Goal: Transaction & Acquisition: Purchase product/service

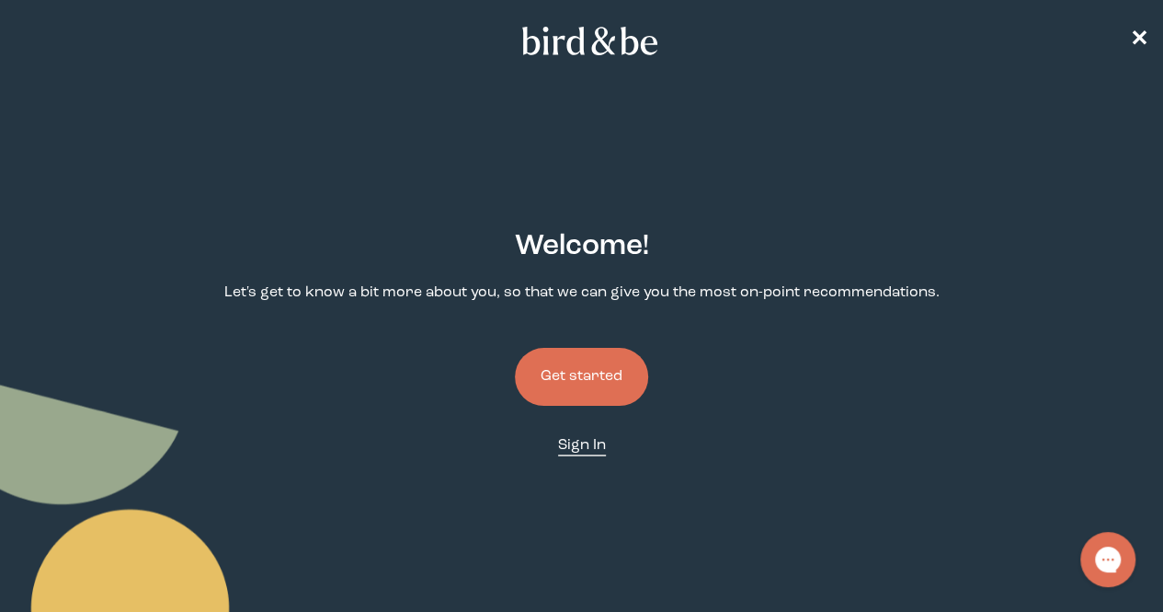
click at [578, 438] on span "Sign In" at bounding box center [582, 445] width 48 height 15
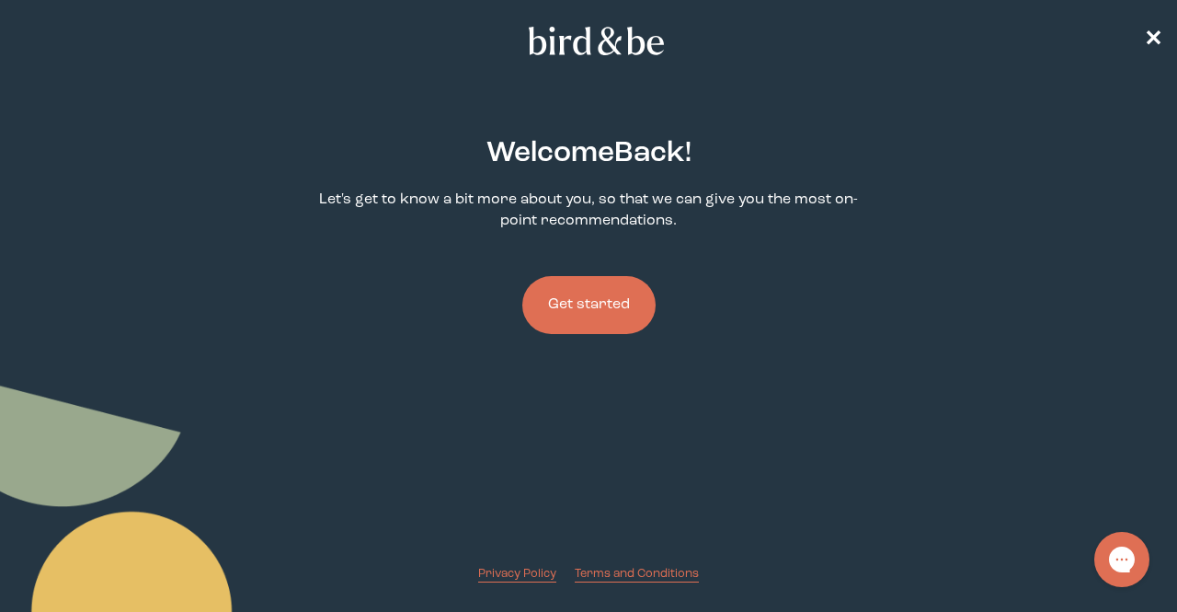
click at [597, 303] on button "Get started" at bounding box center [588, 305] width 133 height 58
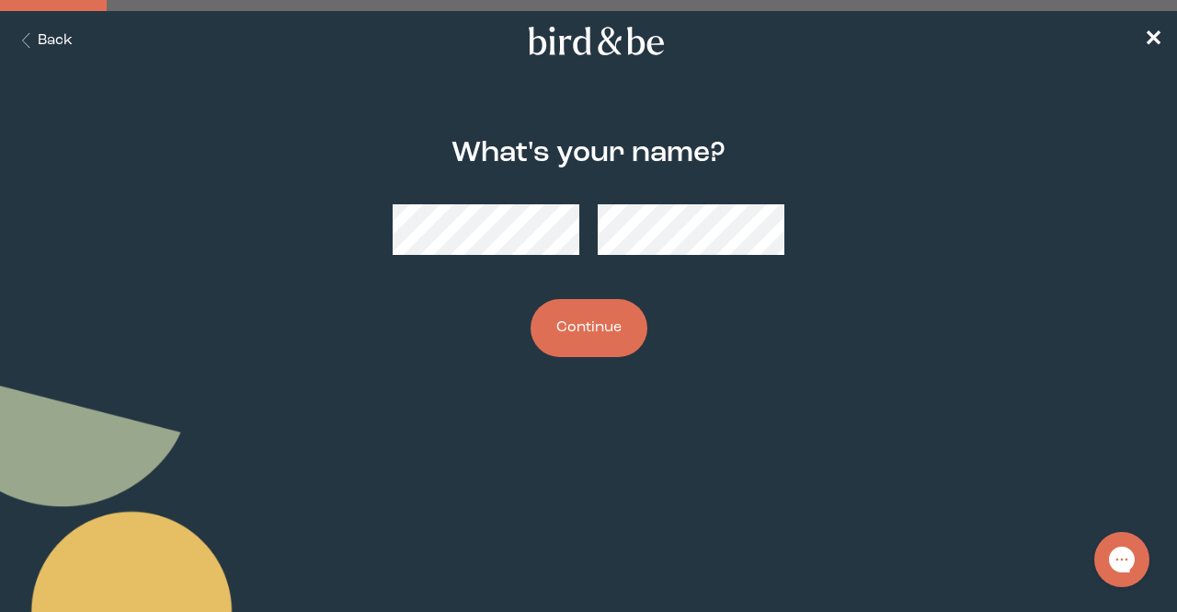
click at [598, 363] on div "What's your name? Continue" at bounding box center [588, 248] width 559 height 279
click at [600, 330] on button "Continue" at bounding box center [589, 328] width 117 height 58
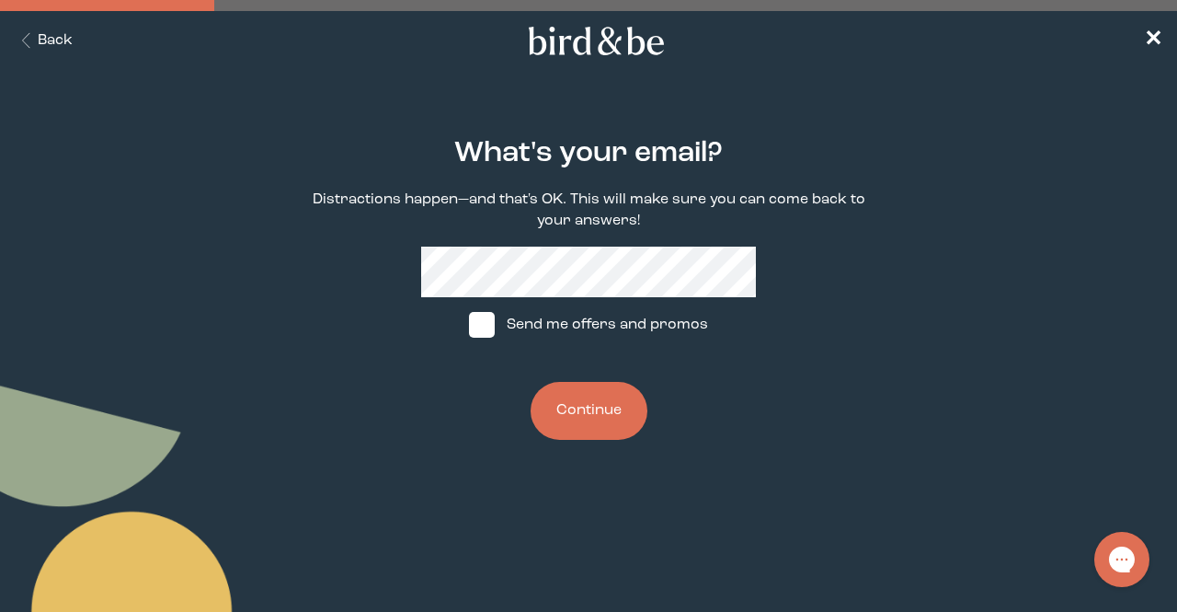
click at [563, 411] on button "Continue" at bounding box center [589, 411] width 117 height 58
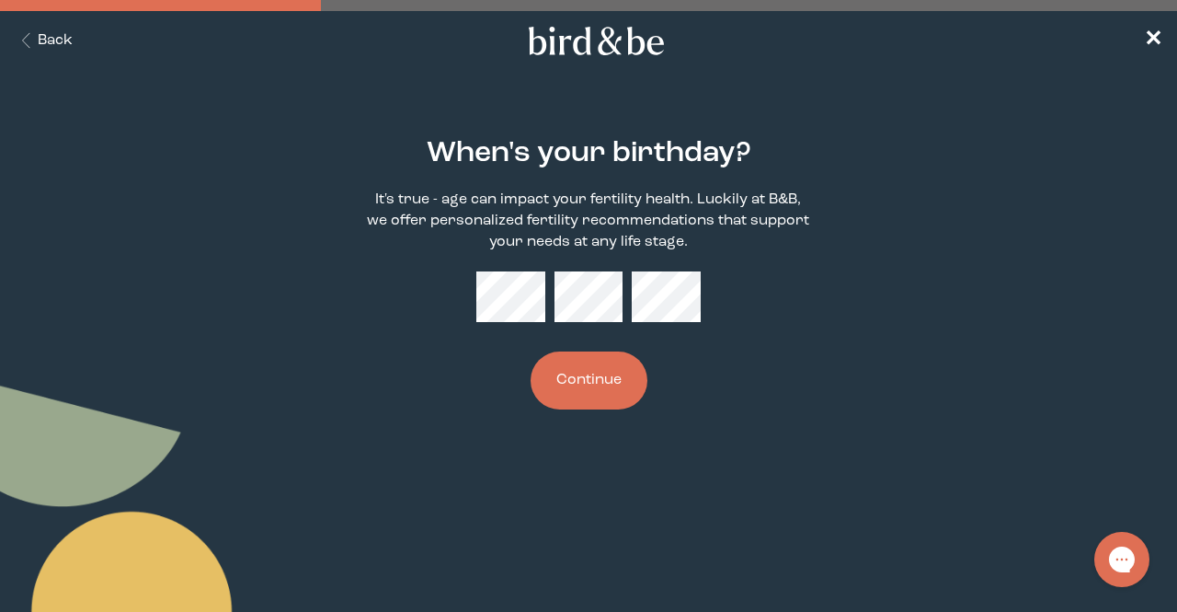
click at [581, 372] on button "Continue" at bounding box center [589, 380] width 117 height 58
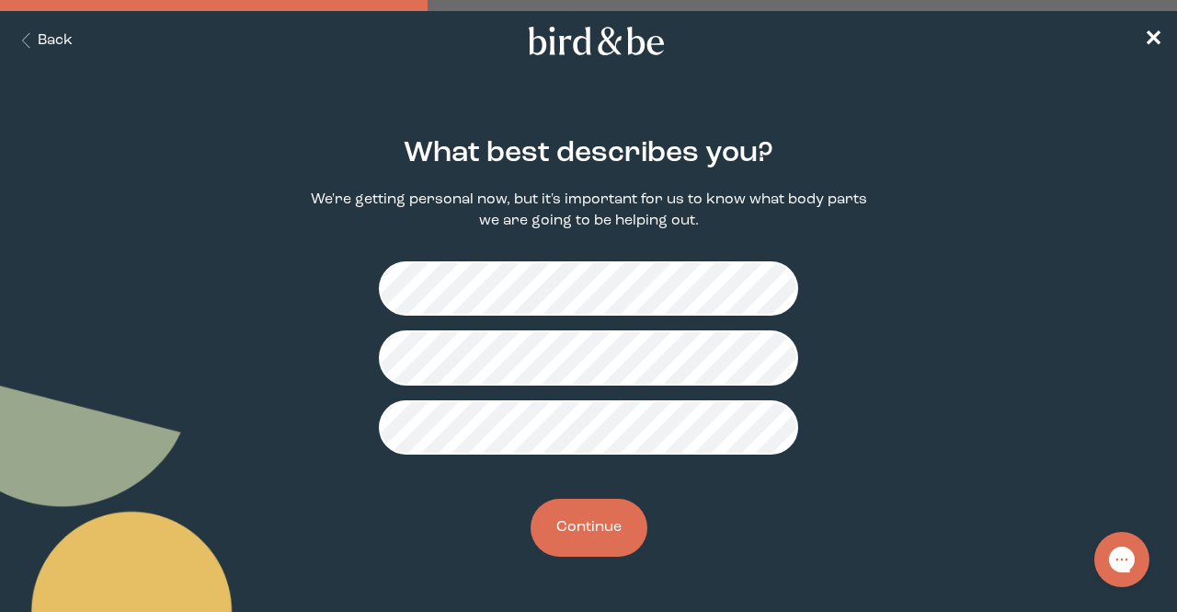
click at [558, 532] on button "Continue" at bounding box center [589, 527] width 117 height 58
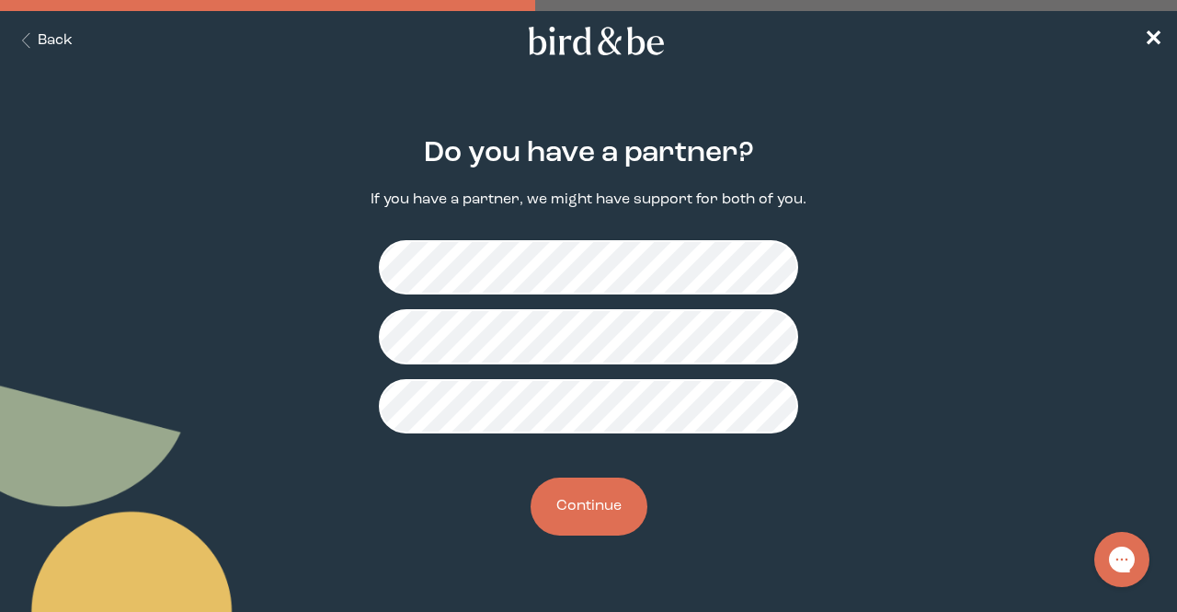
click at [603, 511] on button "Continue" at bounding box center [589, 506] width 117 height 58
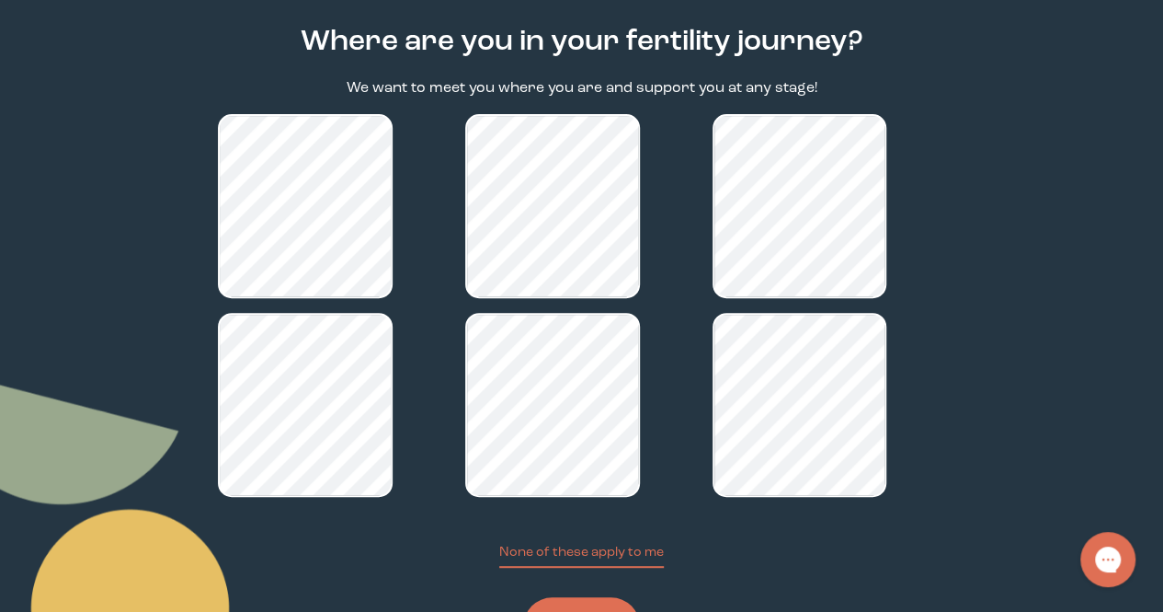
scroll to position [241, 0]
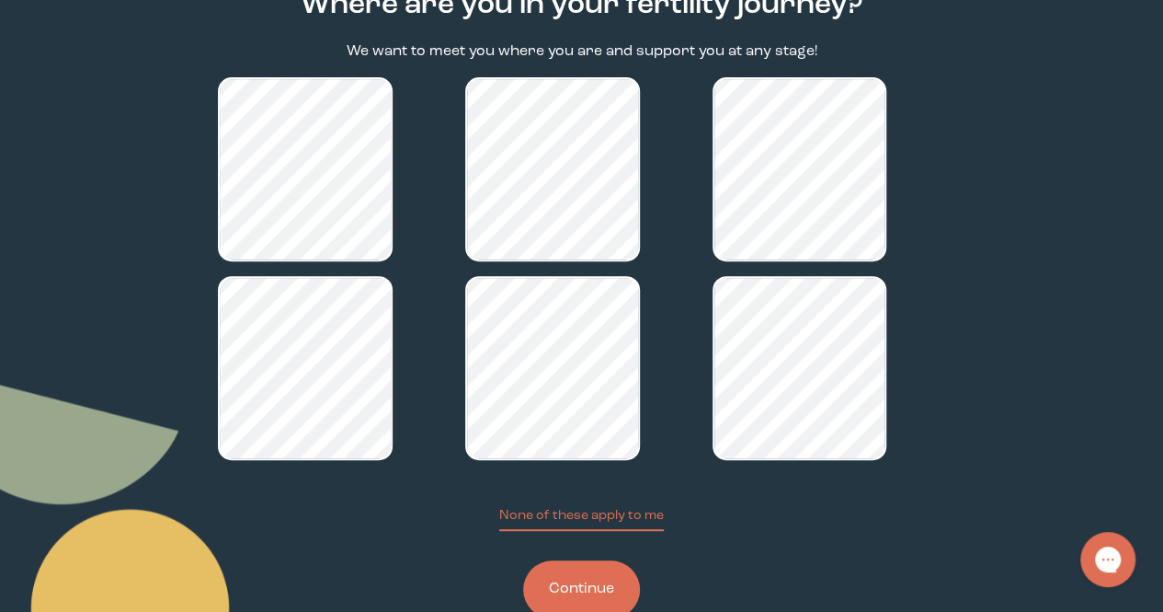
click at [561, 560] on button "Continue" at bounding box center [581, 589] width 117 height 58
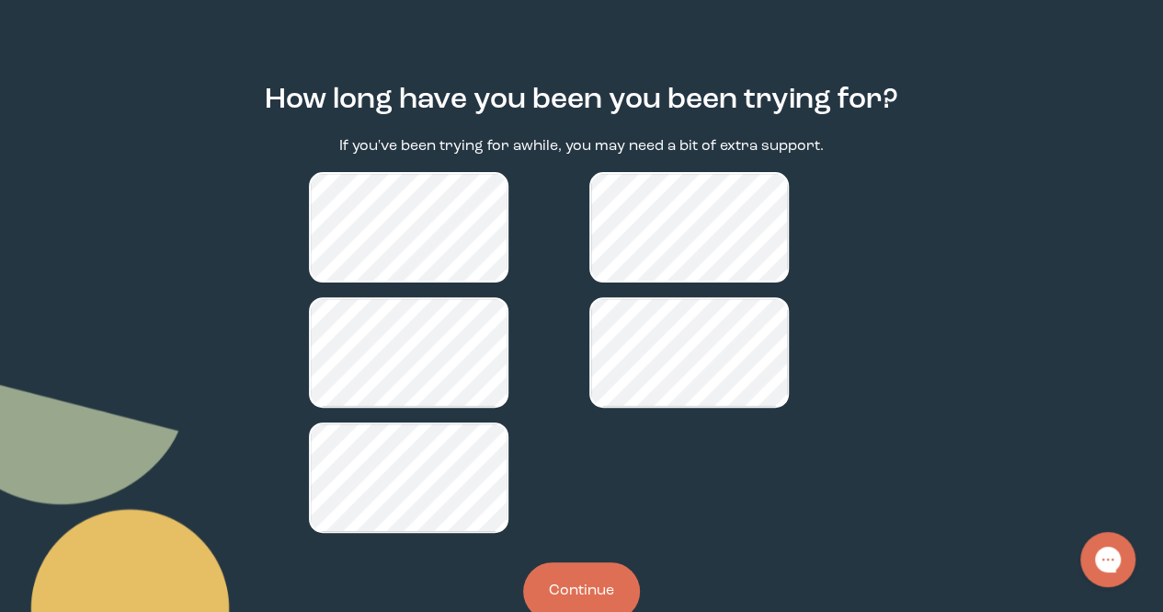
scroll to position [148, 0]
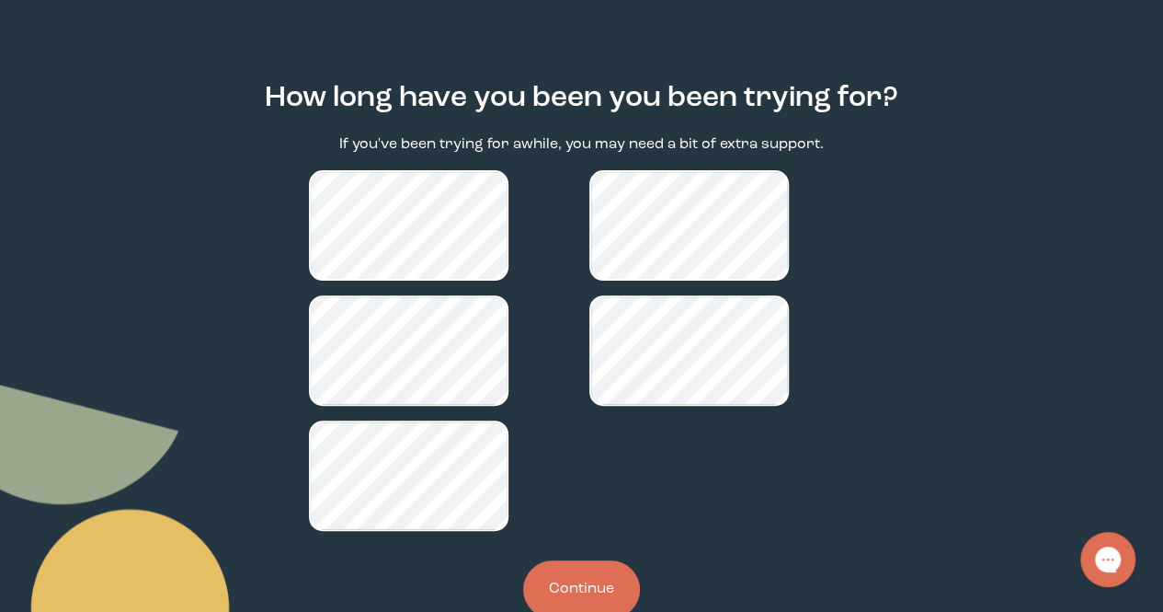
click at [560, 560] on button "Continue" at bounding box center [581, 589] width 117 height 58
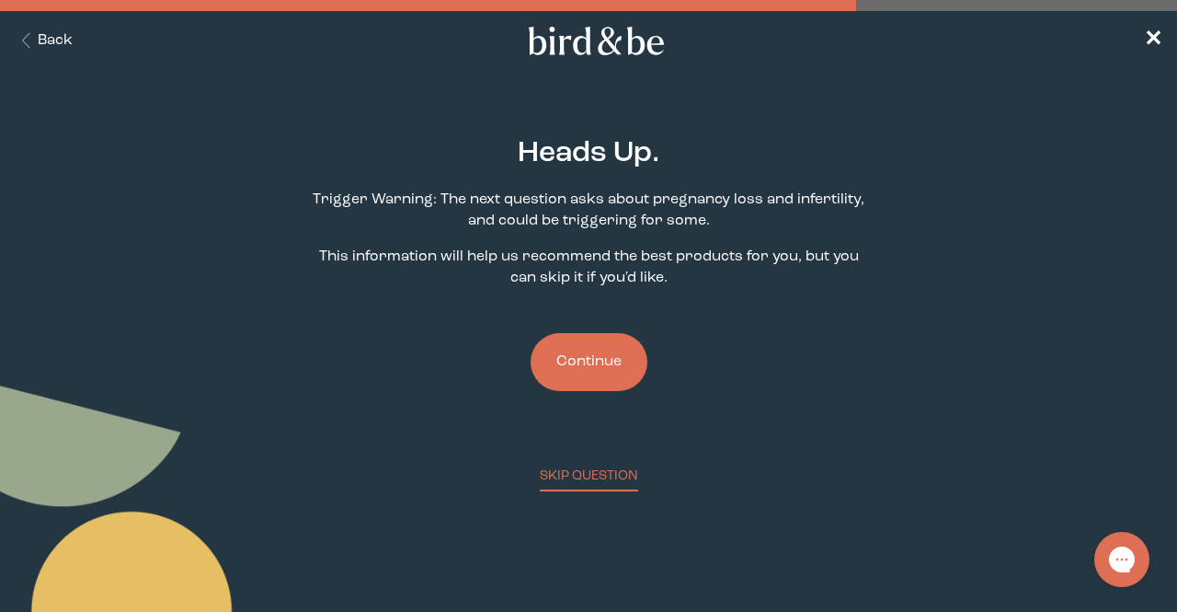
click at [608, 362] on button "Continue" at bounding box center [589, 362] width 117 height 58
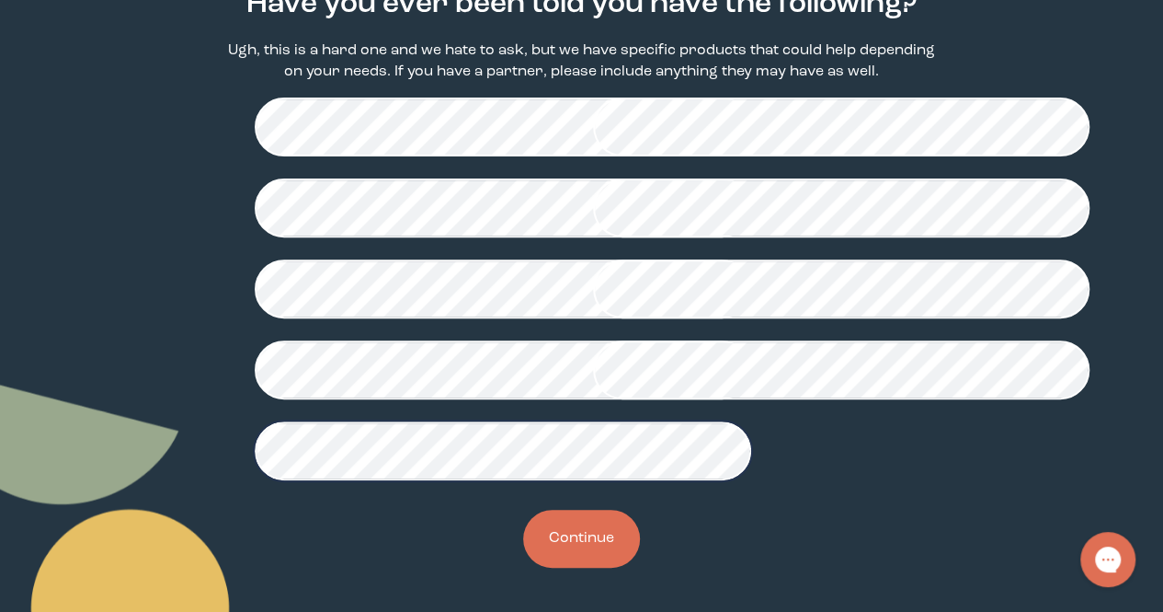
scroll to position [537, 0]
click at [559, 540] on button "Continue" at bounding box center [581, 538] width 117 height 58
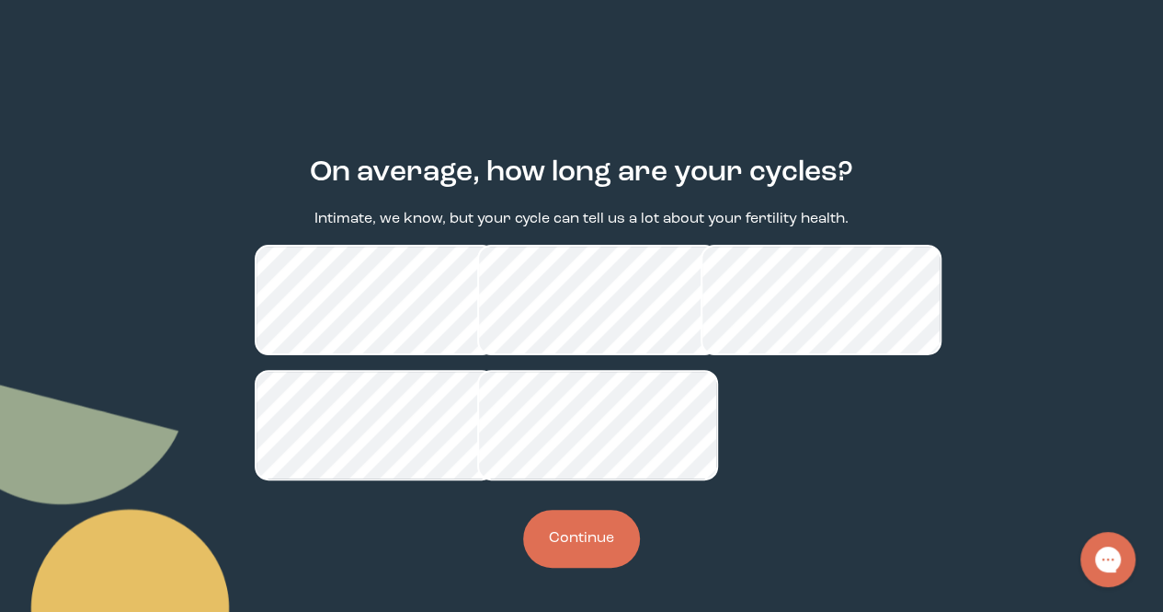
scroll to position [106, 0]
click at [605, 540] on button "Continue" at bounding box center [581, 538] width 117 height 58
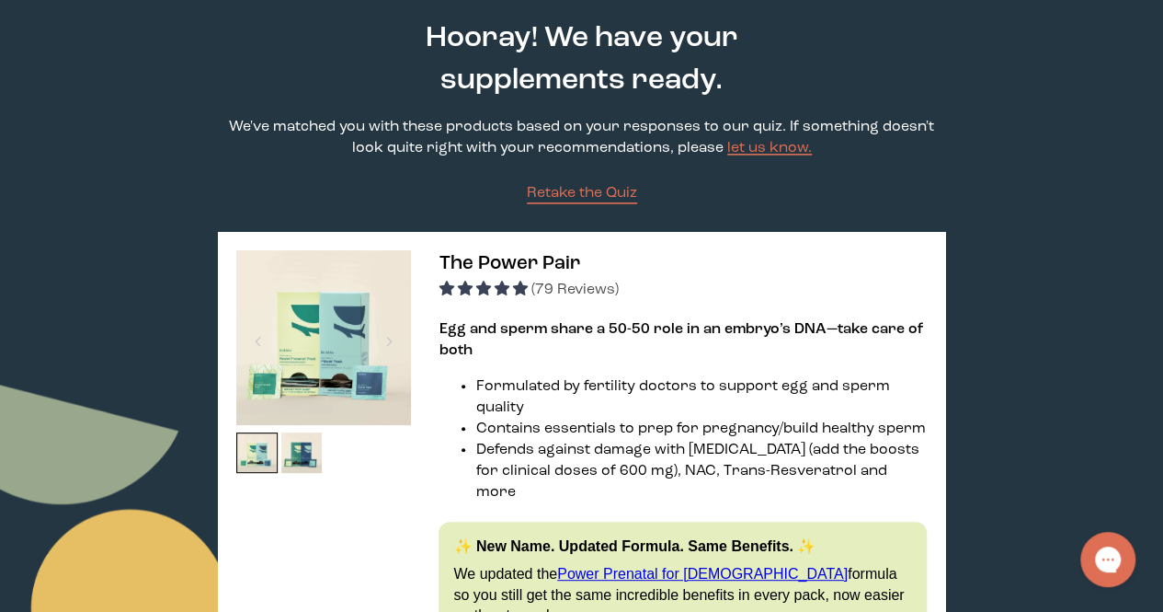
scroll to position [184, 0]
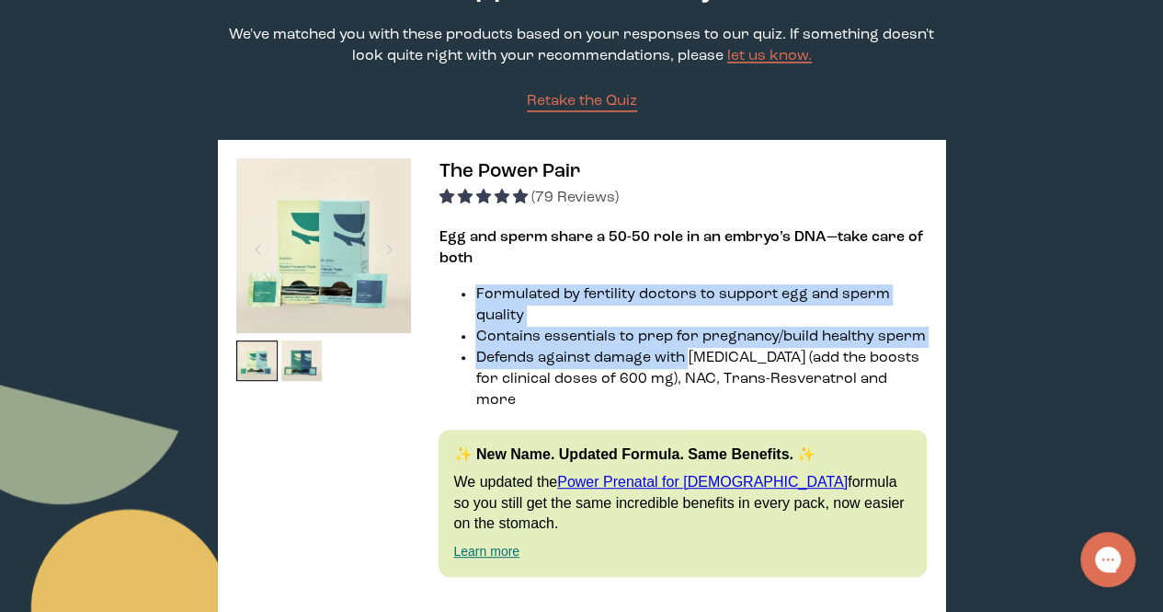
drag, startPoint x: 476, startPoint y: 295, endPoint x: 693, endPoint y: 361, distance: 226.7
click at [693, 361] on ul "Formulated by fertility doctors to support egg and sperm quality Contains essen…" at bounding box center [682, 347] width 487 height 127
click at [693, 361] on li "Defends against damage with [MEDICAL_DATA] (add the boosts for clinical doses o…" at bounding box center [700, 379] width 451 height 63
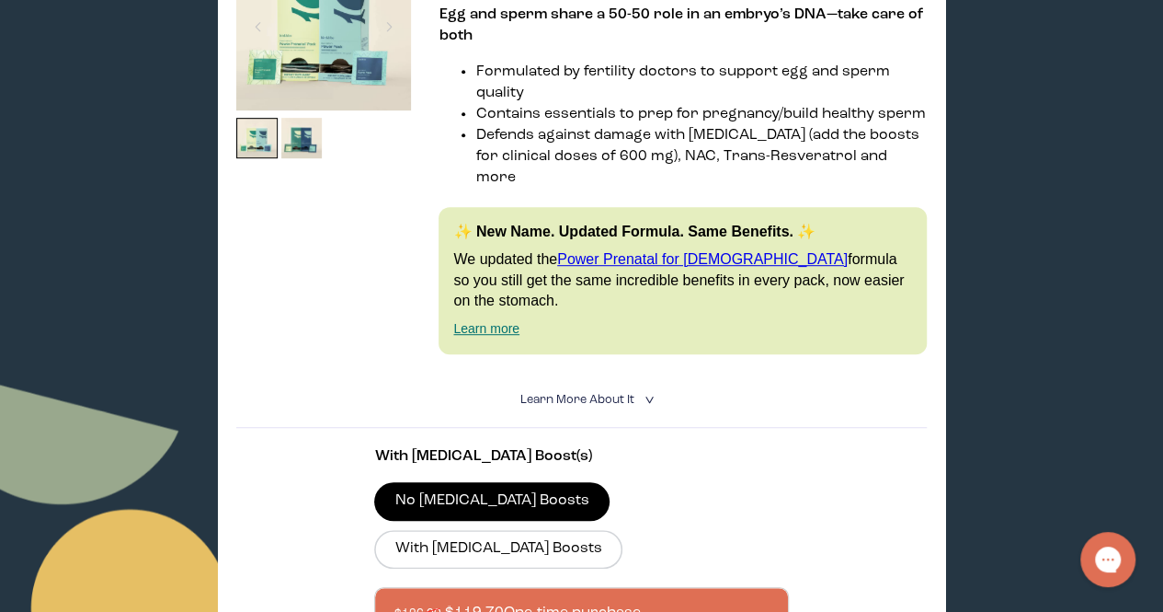
scroll to position [460, 0]
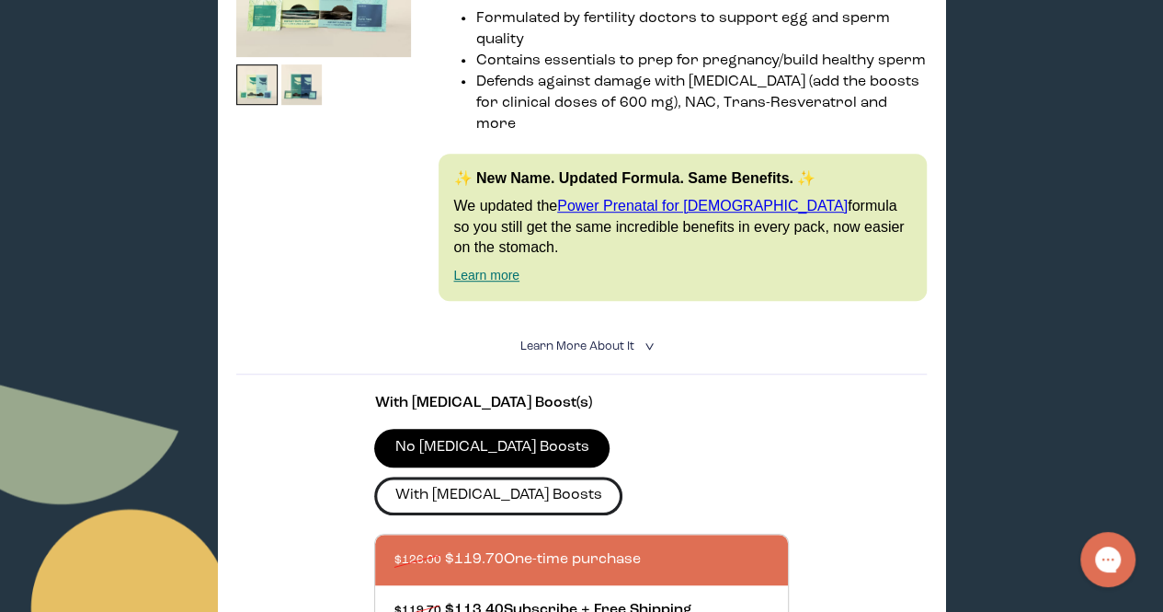
click at [598, 476] on label "With [MEDICAL_DATA] Boosts" at bounding box center [498, 495] width 248 height 39
click at [0, 0] on input "With [MEDICAL_DATA] Boosts" at bounding box center [0, 0] width 0 height 0
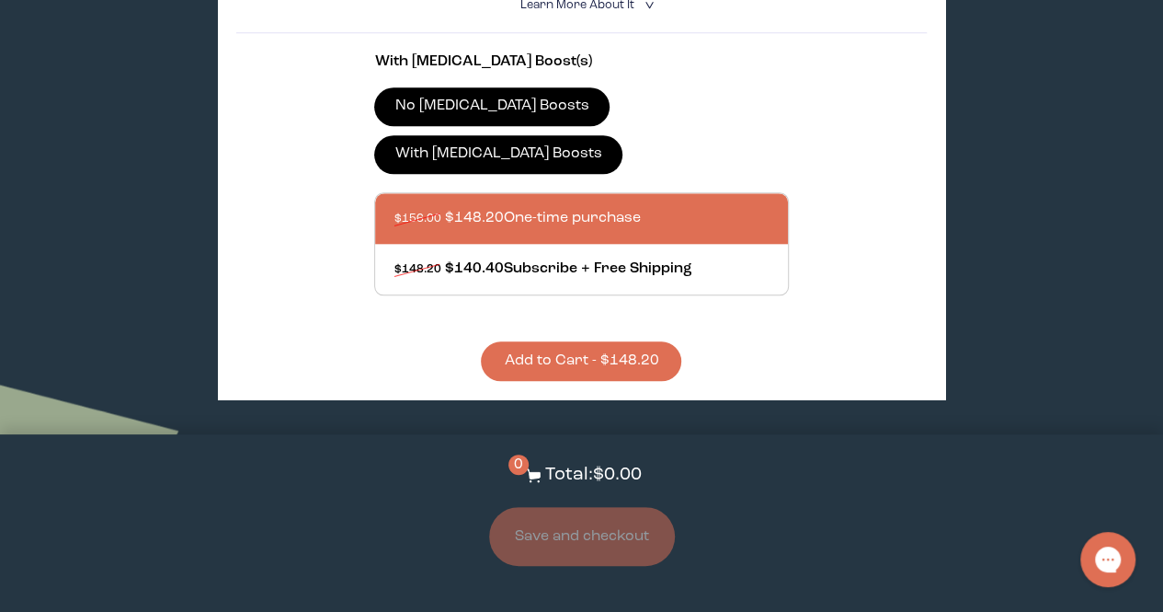
scroll to position [828, 0]
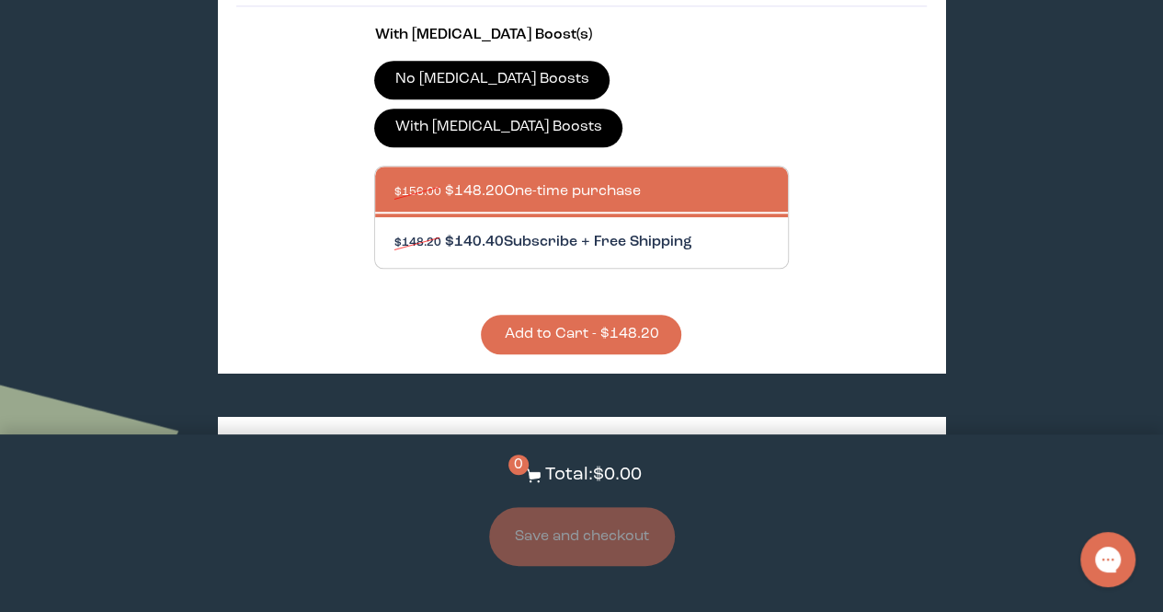
click at [601, 217] on div at bounding box center [600, 242] width 412 height 51
click at [394, 231] on input "$148.20 $140.40 Subscribe + Free Shipping" at bounding box center [393, 231] width 1 height 1
radio input "true"
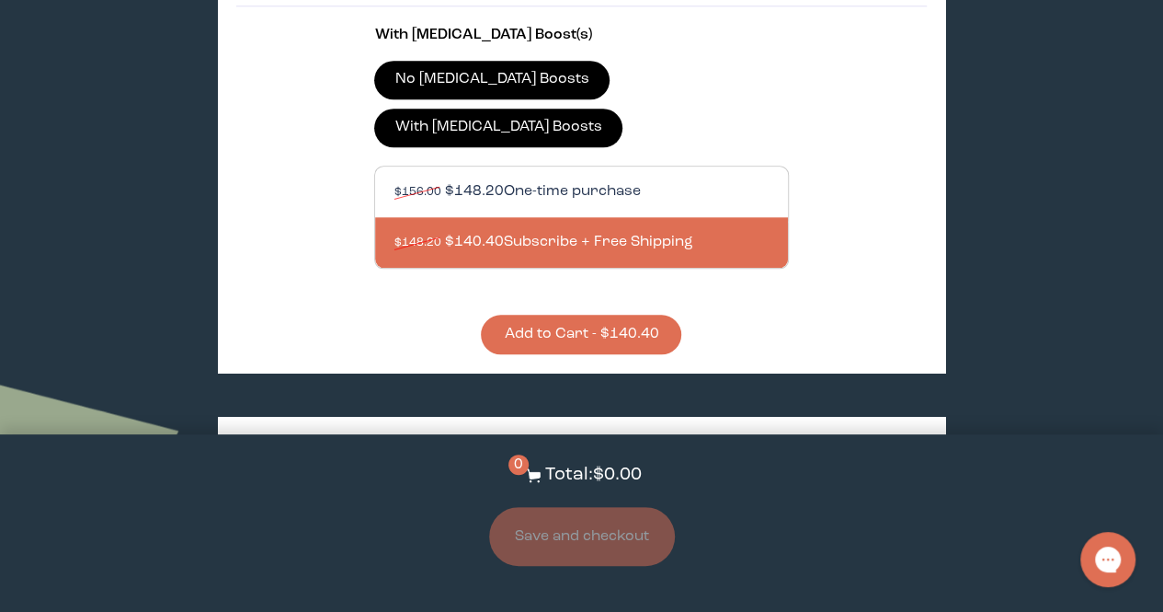
click at [590, 166] on div at bounding box center [600, 191] width 412 height 51
click at [394, 180] on input "$156.00 $148.20 One-time purchase" at bounding box center [393, 180] width 1 height 1
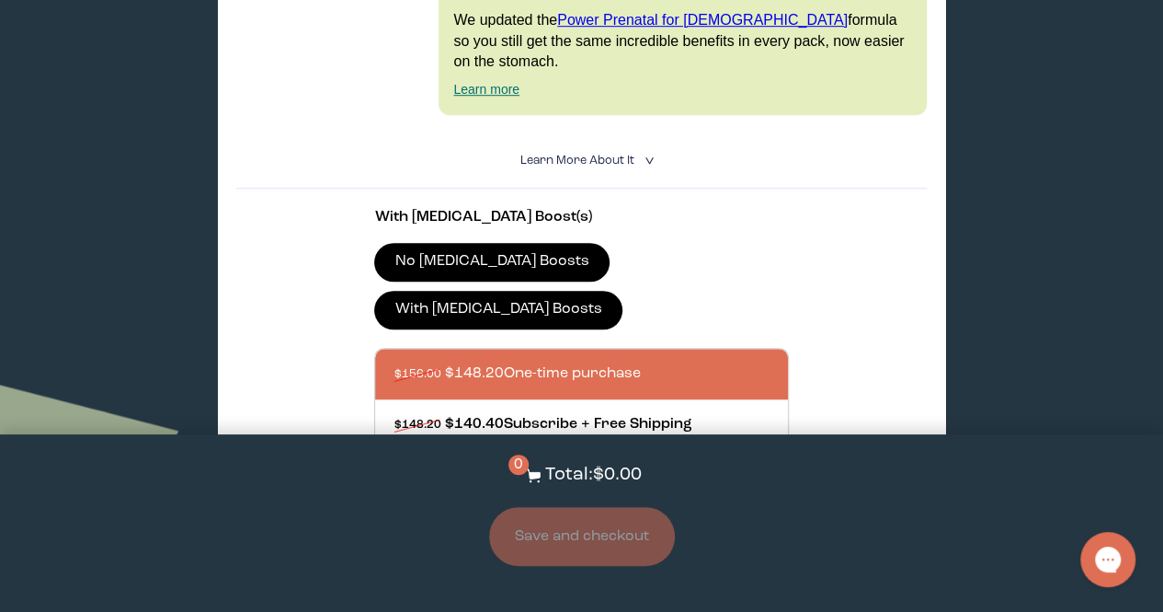
scroll to position [644, 0]
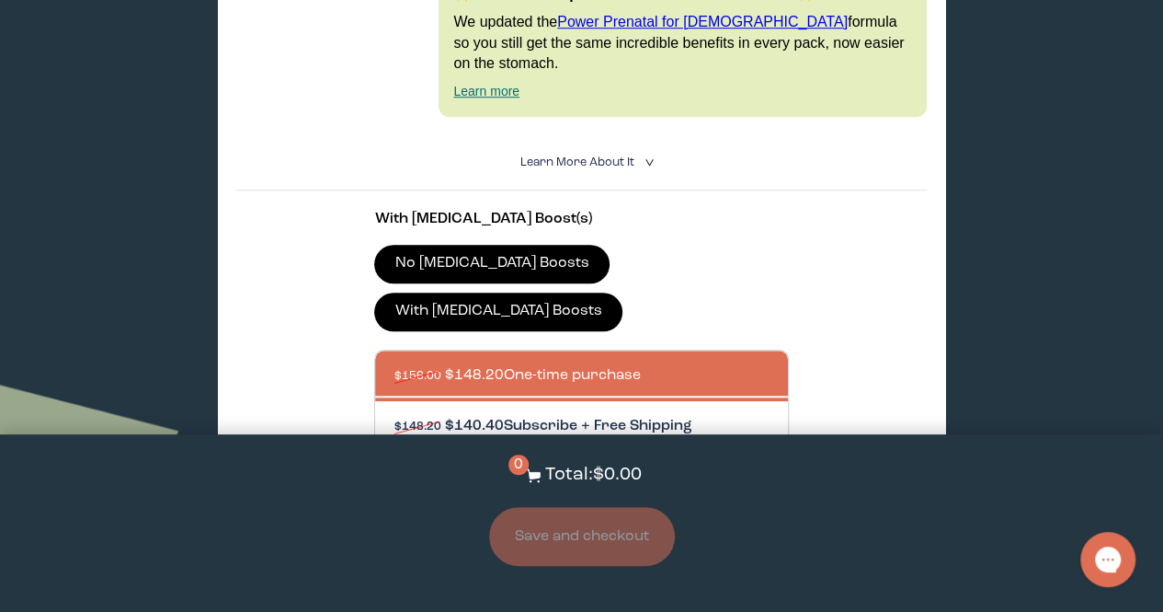
click at [531, 401] on div at bounding box center [600, 426] width 412 height 51
click at [394, 415] on input "$148.20 $140.40 Subscribe + Free Shipping" at bounding box center [393, 415] width 1 height 1
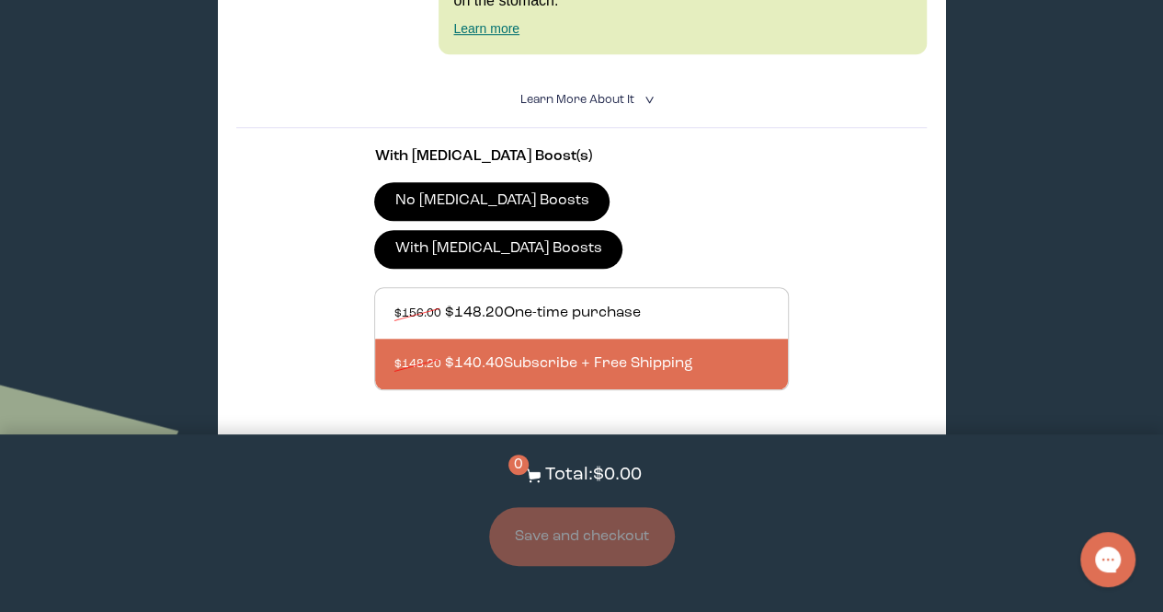
scroll to position [736, 0]
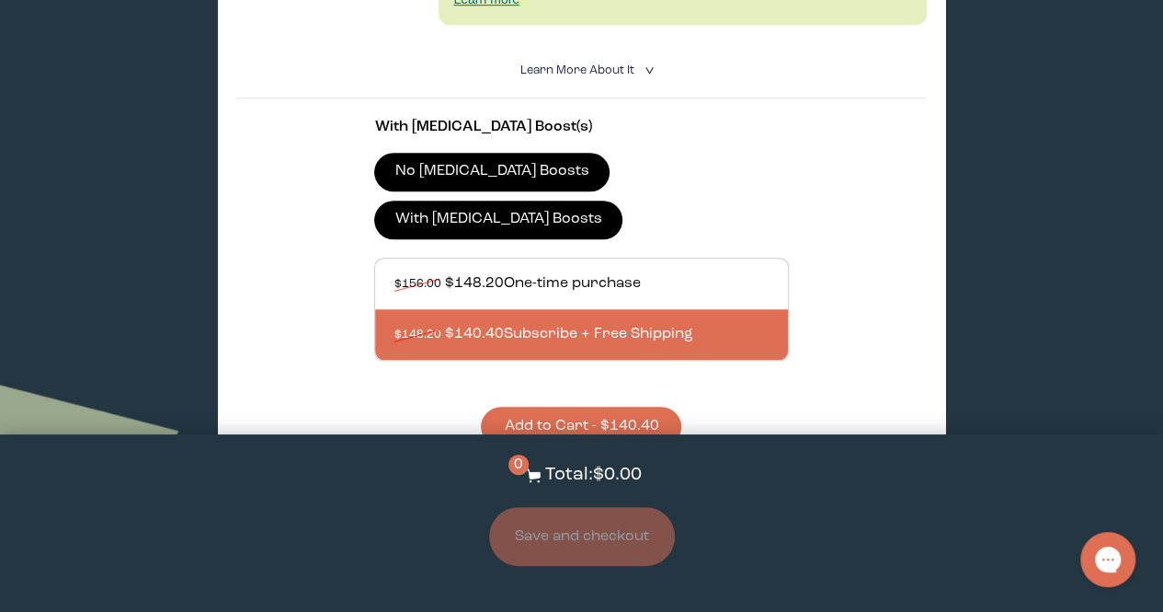
click at [527, 406] on button "Add to Cart - $140.40" at bounding box center [581, 426] width 200 height 40
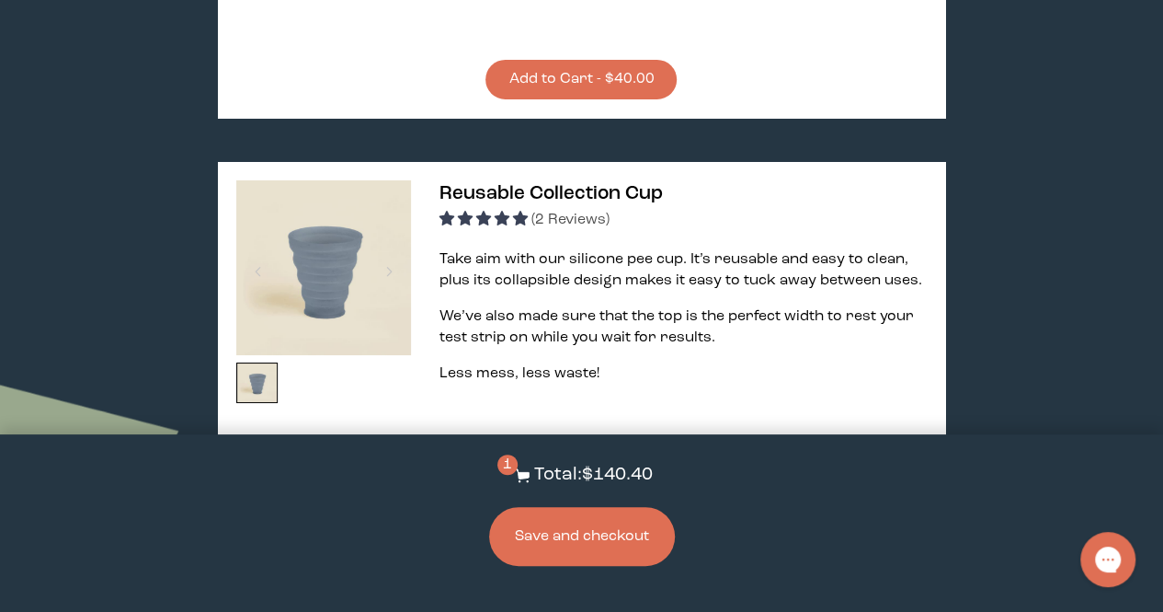
scroll to position [3403, 0]
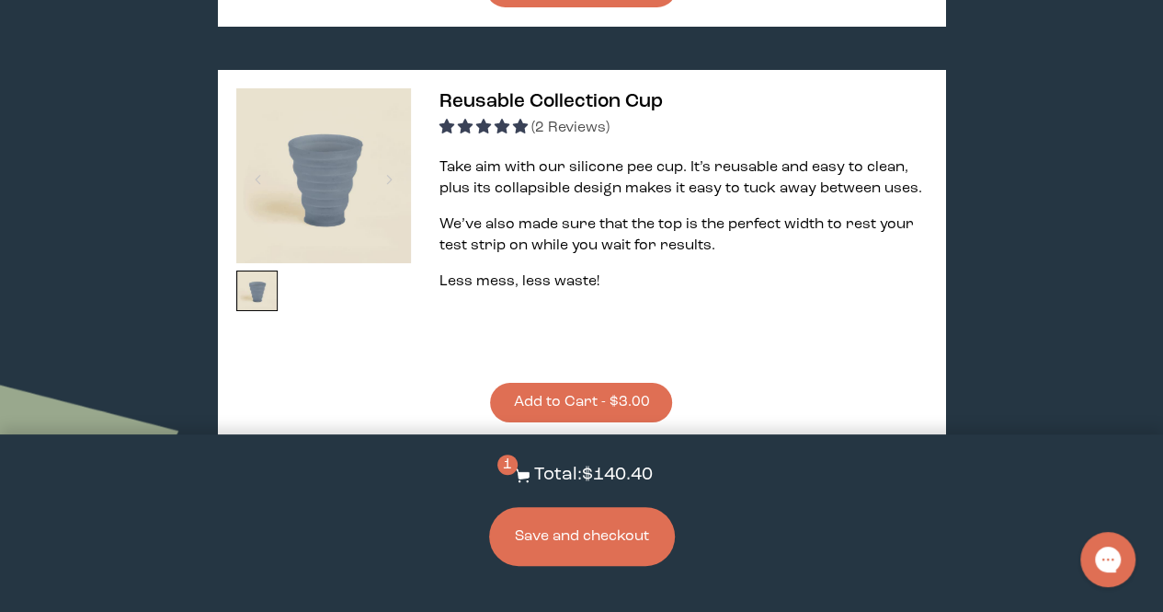
click at [536, 383] on button "Add to Cart - $3.00" at bounding box center [581, 403] width 182 height 40
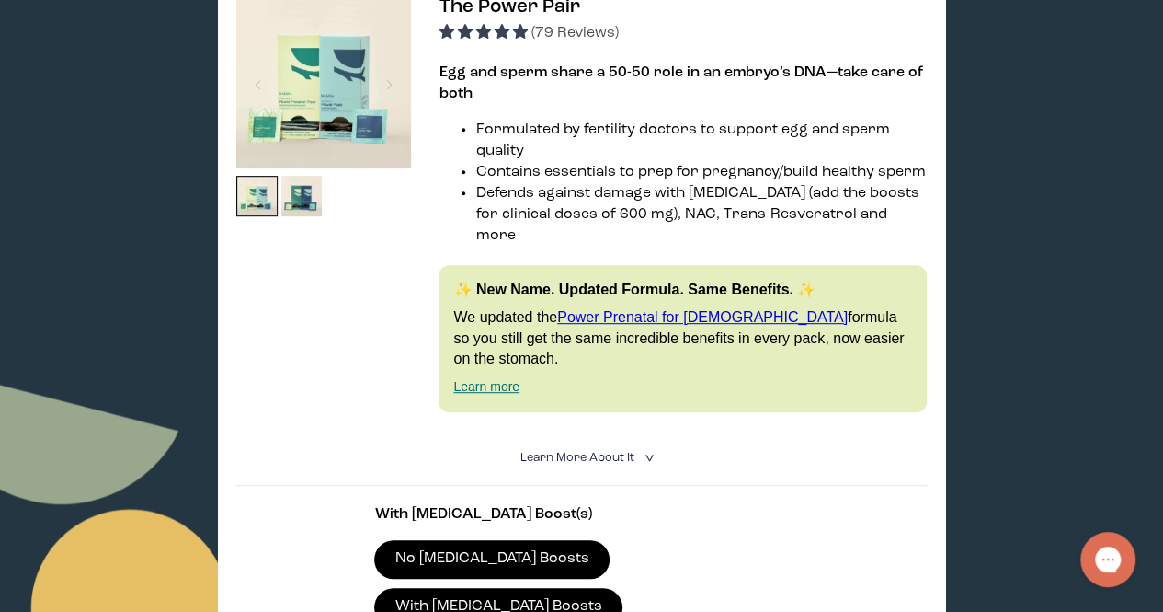
scroll to position [184, 0]
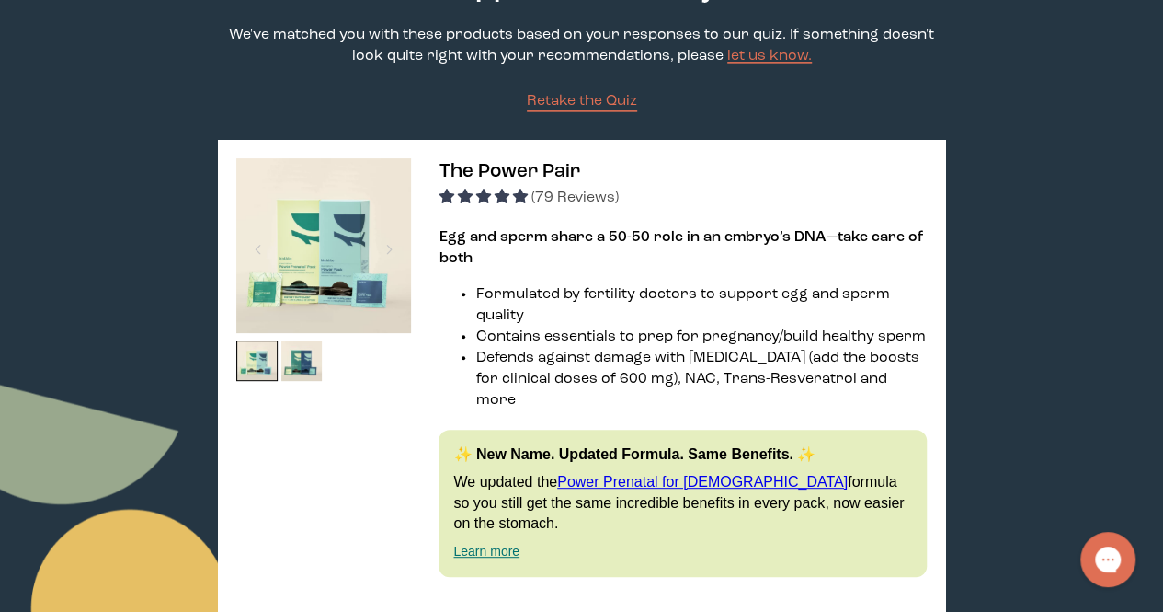
click at [361, 270] on img at bounding box center [323, 245] width 175 height 175
click at [302, 365] on img at bounding box center [301, 360] width 41 height 41
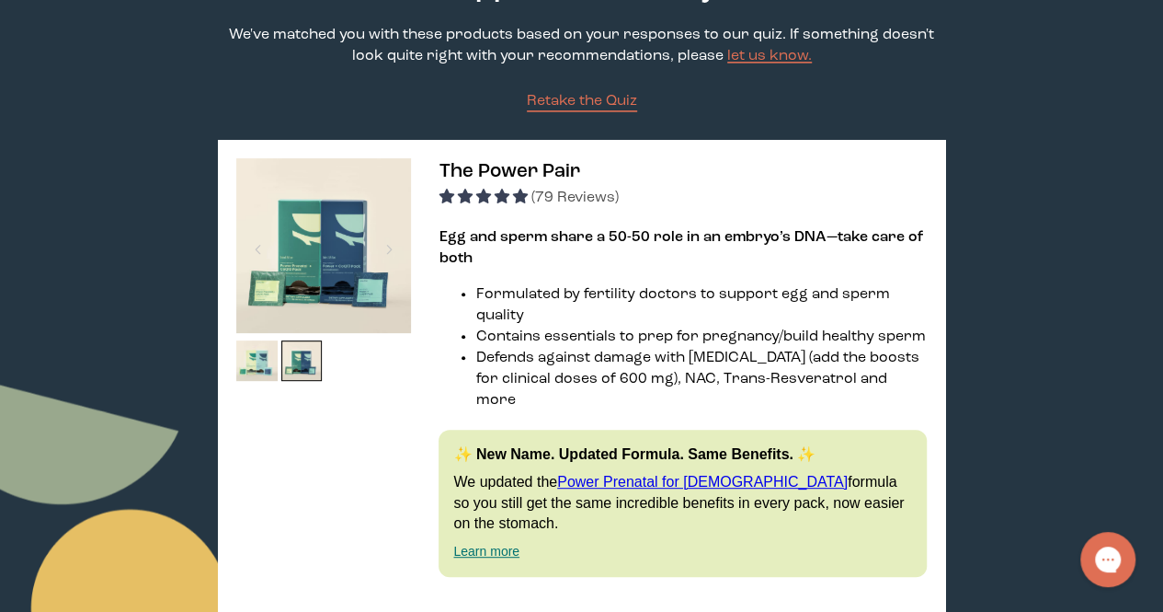
click at [315, 282] on img at bounding box center [323, 245] width 175 height 175
click at [390, 244] on div at bounding box center [389, 249] width 25 height 40
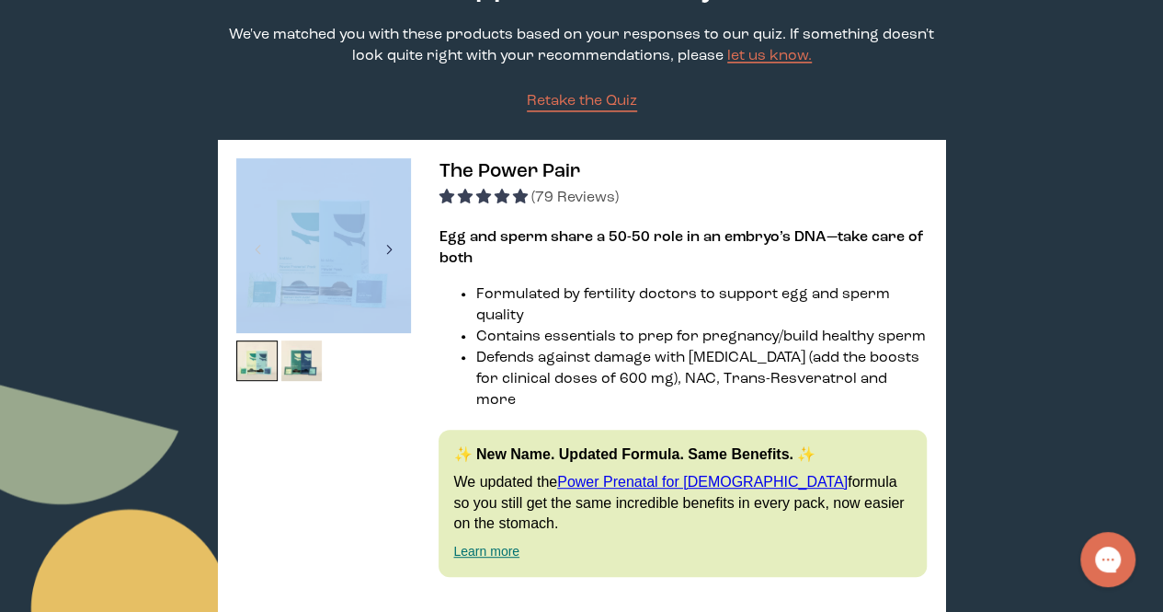
click at [390, 244] on div at bounding box center [389, 249] width 25 height 40
click at [388, 249] on div at bounding box center [389, 249] width 25 height 40
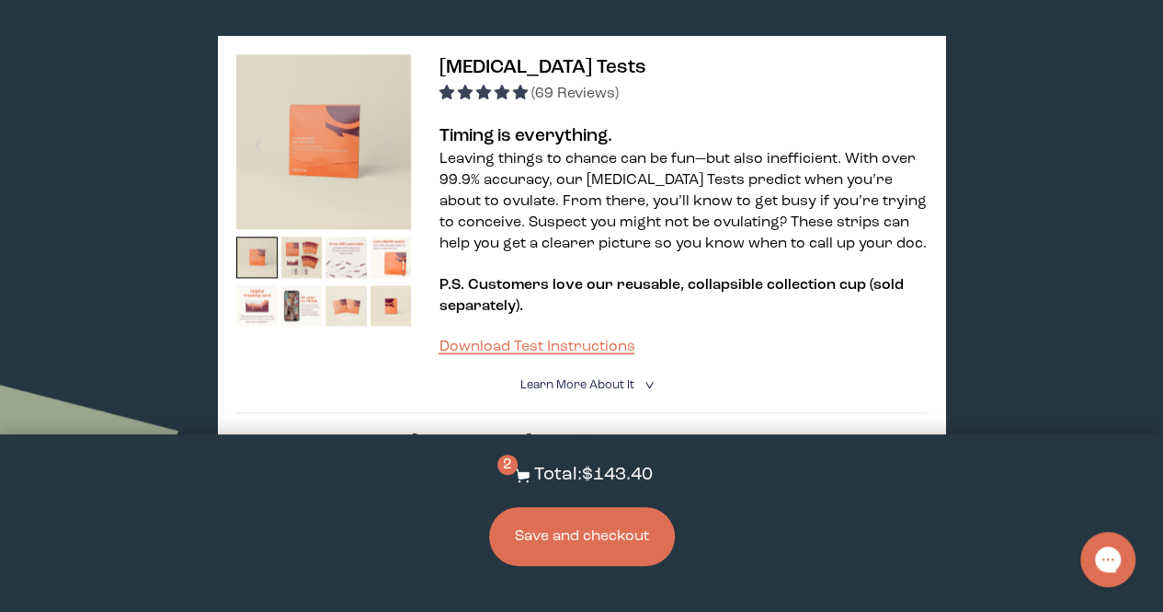
scroll to position [1471, 0]
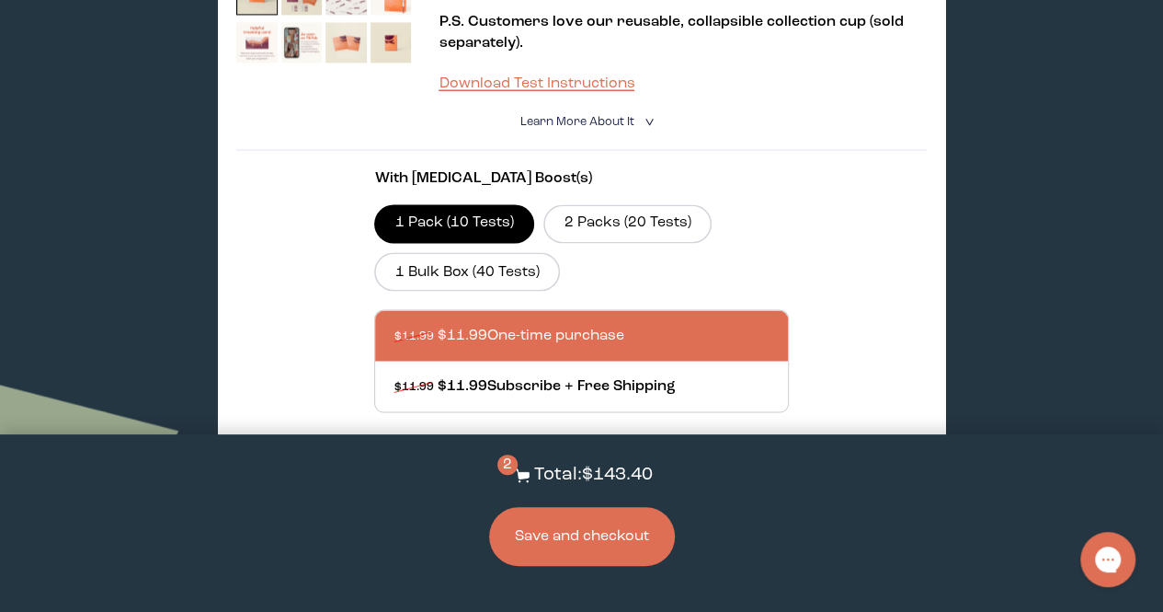
click at [559, 550] on button "Save and checkout" at bounding box center [582, 536] width 186 height 59
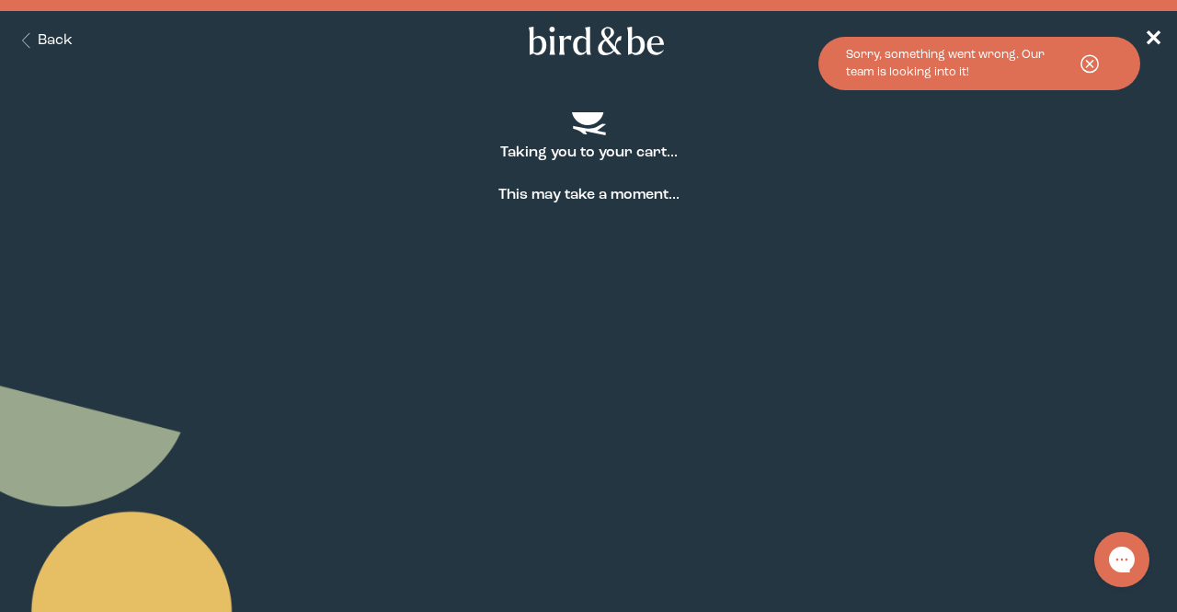
click at [50, 32] on button "Back" at bounding box center [44, 40] width 58 height 21
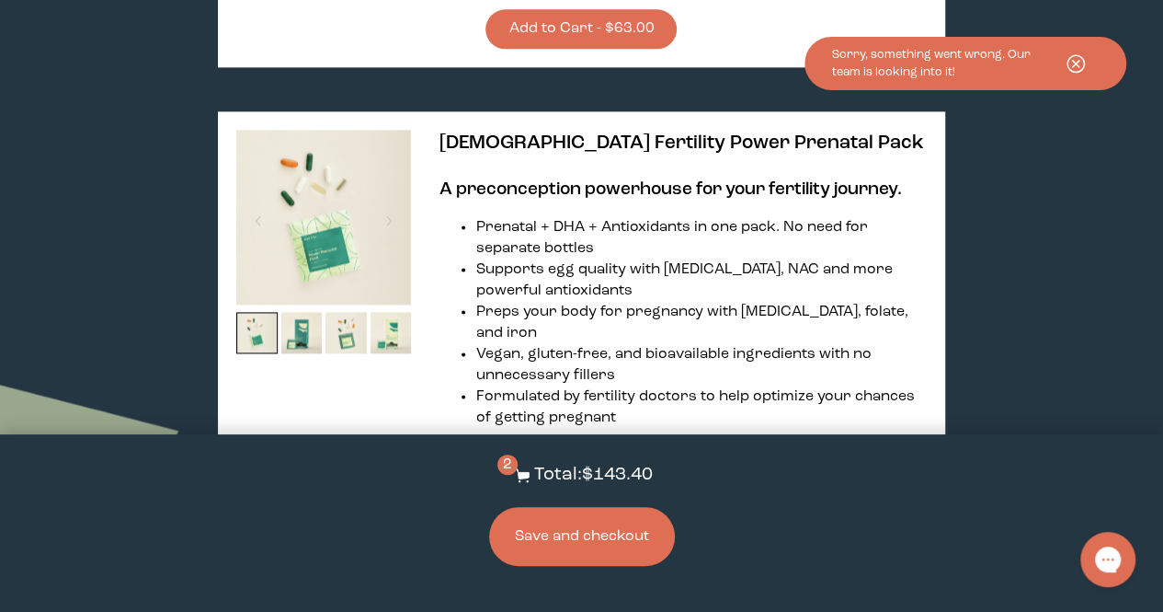
scroll to position [4598, 0]
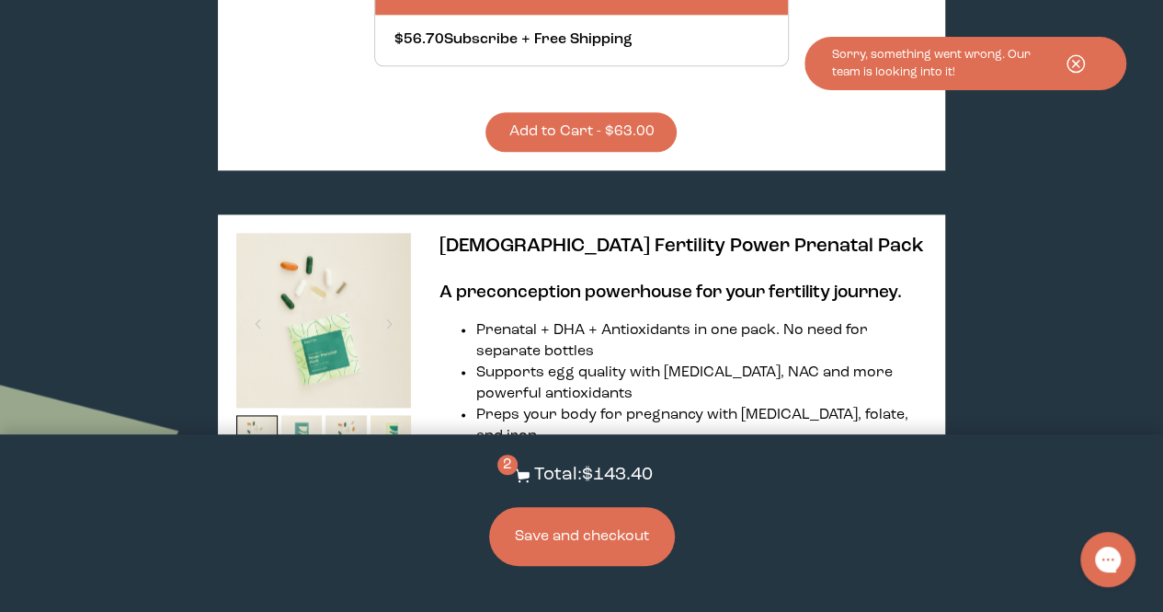
click at [300, 415] on img at bounding box center [301, 435] width 41 height 41
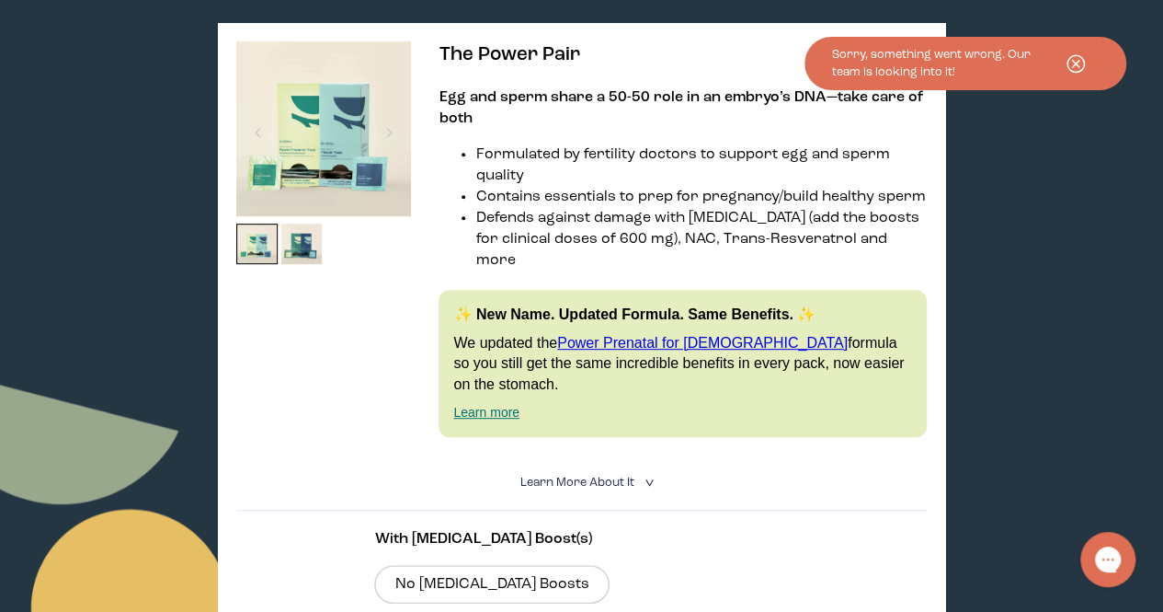
scroll to position [276, 0]
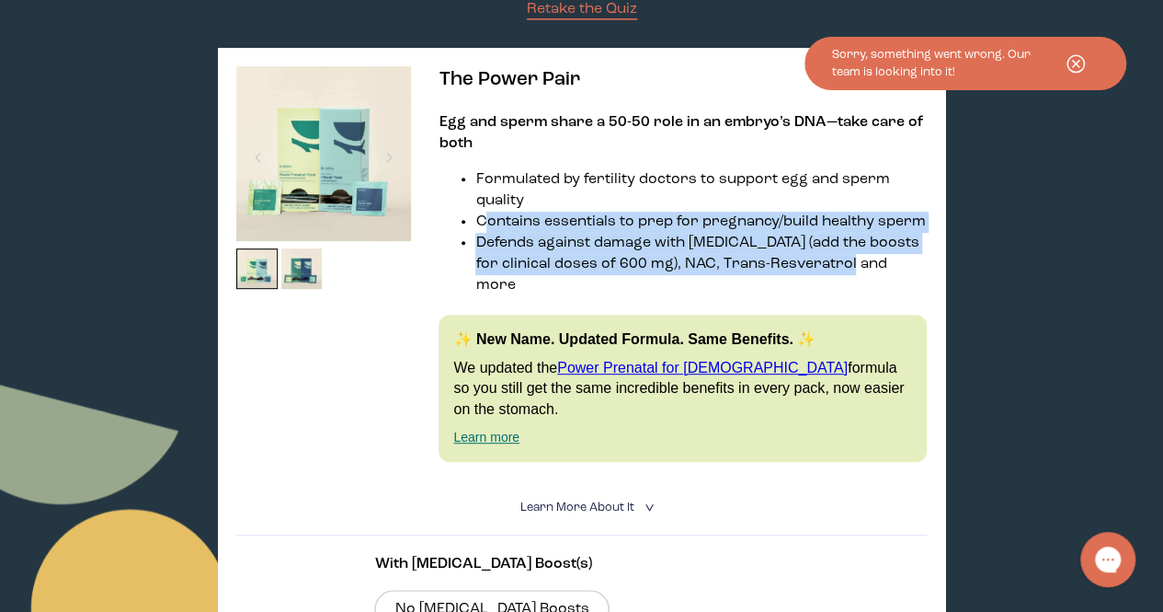
drag, startPoint x: 486, startPoint y: 223, endPoint x: 923, endPoint y: 258, distance: 439.2
click at [924, 258] on ul "Formulated by fertility doctors to support egg and sperm quality Contains essen…" at bounding box center [682, 232] width 487 height 127
click at [886, 269] on li "Defends against damage with [MEDICAL_DATA] (add the boosts for clinical doses o…" at bounding box center [700, 264] width 451 height 63
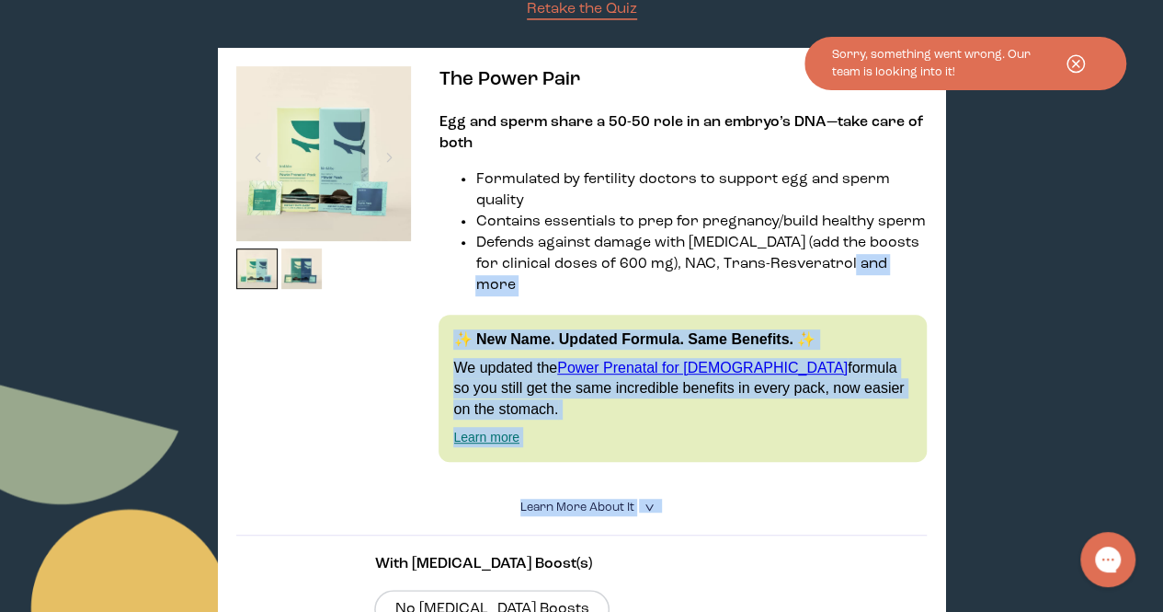
drag, startPoint x: 856, startPoint y: 267, endPoint x: 415, endPoint y: 121, distance: 464.7
click at [415, 121] on div "The Power Pair Egg and sperm share a 50-50 role in an embryo’s DNA—take care of…" at bounding box center [581, 475] width 727 height 854
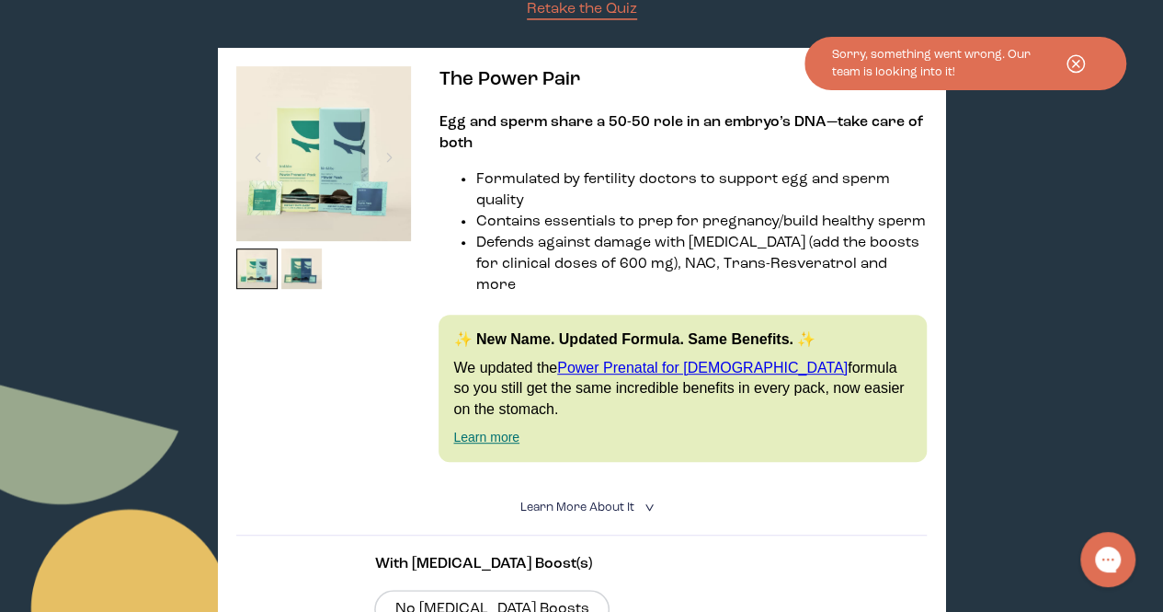
click at [537, 135] on p "Egg and sperm share a 50-50 role in an embryo’s DNA—take care of both" at bounding box center [682, 133] width 487 height 42
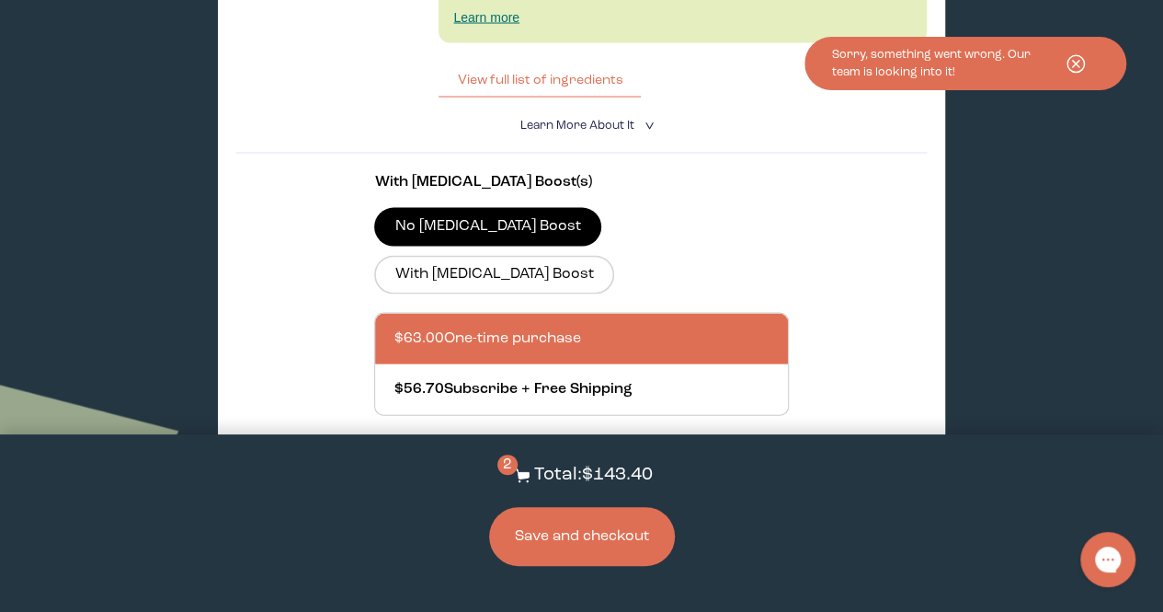
scroll to position [5220, 0]
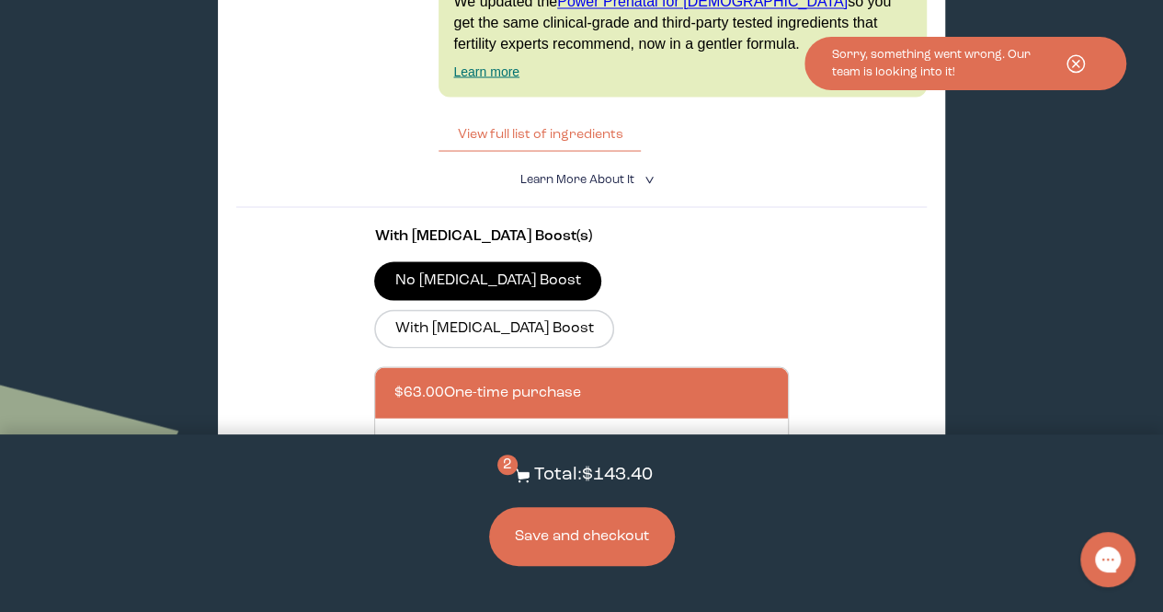
click at [622, 523] on button "Save and checkout" at bounding box center [582, 536] width 186 height 59
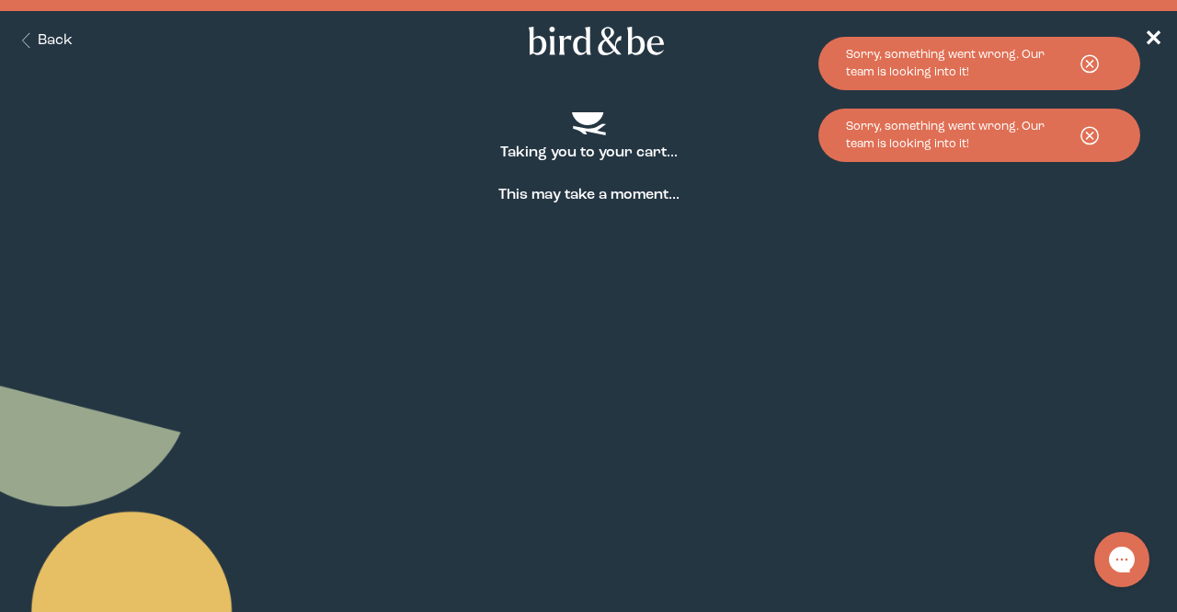
click at [1086, 132] on icon at bounding box center [1090, 135] width 46 height 25
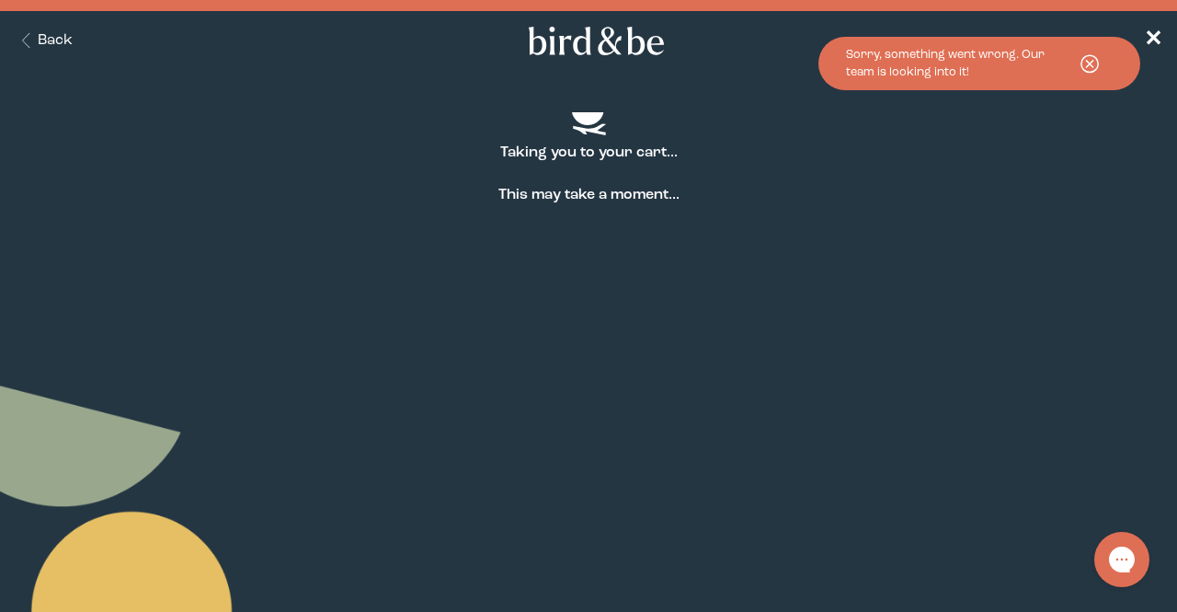
click at [1094, 43] on button "Sorry, something went wrong. Our team is looking into it!" at bounding box center [980, 63] width 322 height 53
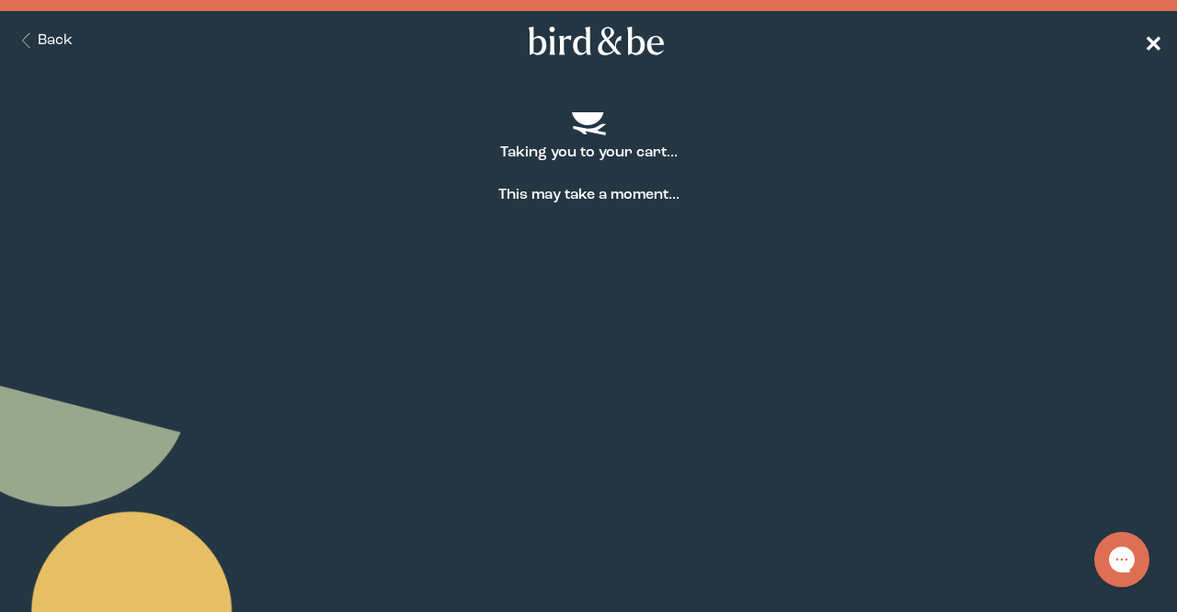
click at [1153, 38] on span "✕" at bounding box center [1153, 41] width 18 height 22
